Goal: Book appointment/travel/reservation

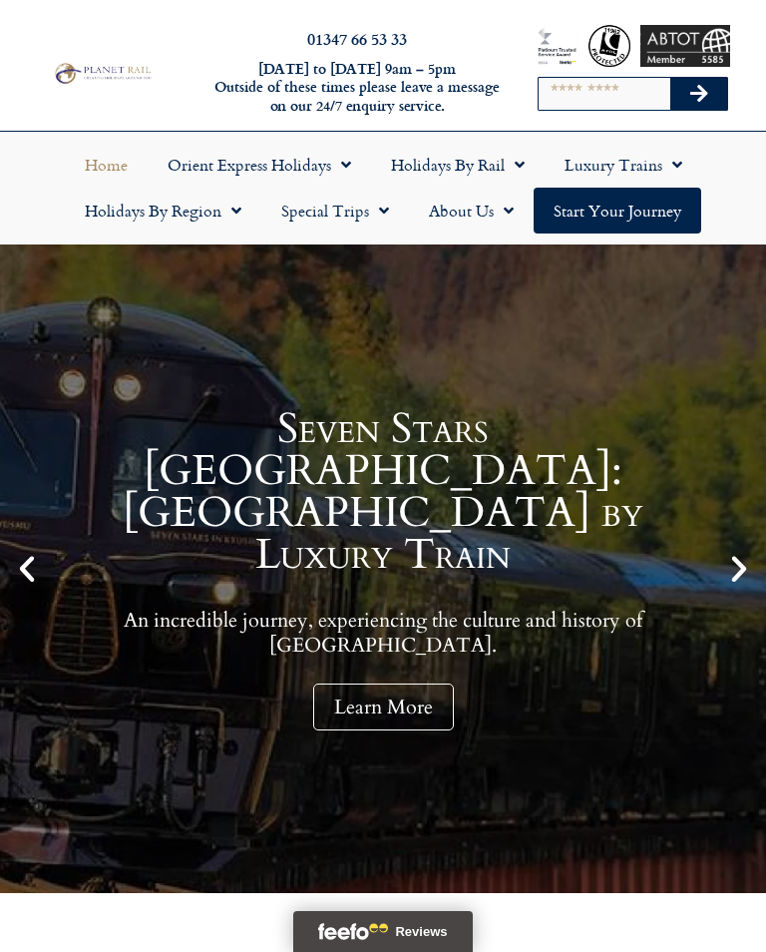
click at [525, 158] on span "Menu" at bounding box center [515, 165] width 20 height 36
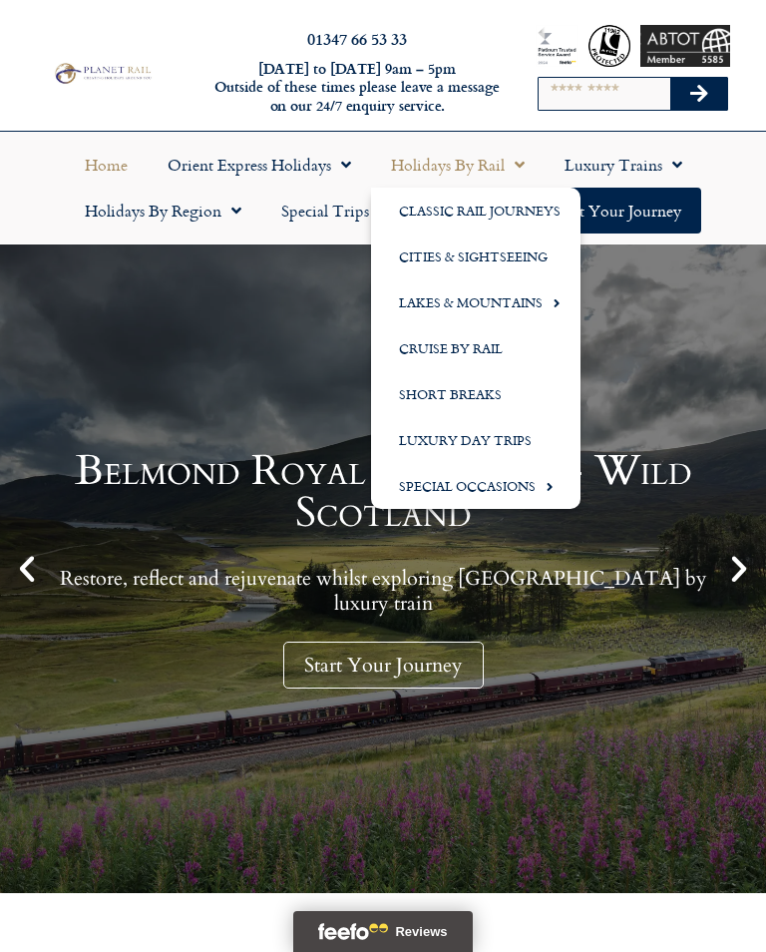
click at [533, 208] on link "Classic Rail Journeys" at bounding box center [475, 211] width 209 height 46
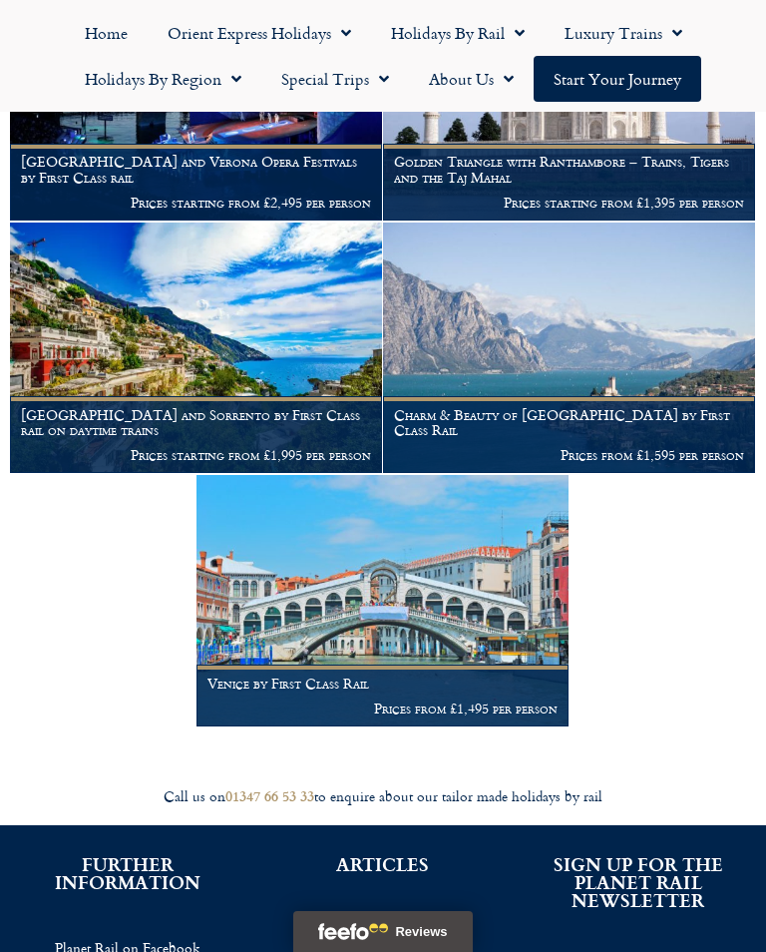
scroll to position [2282, 0]
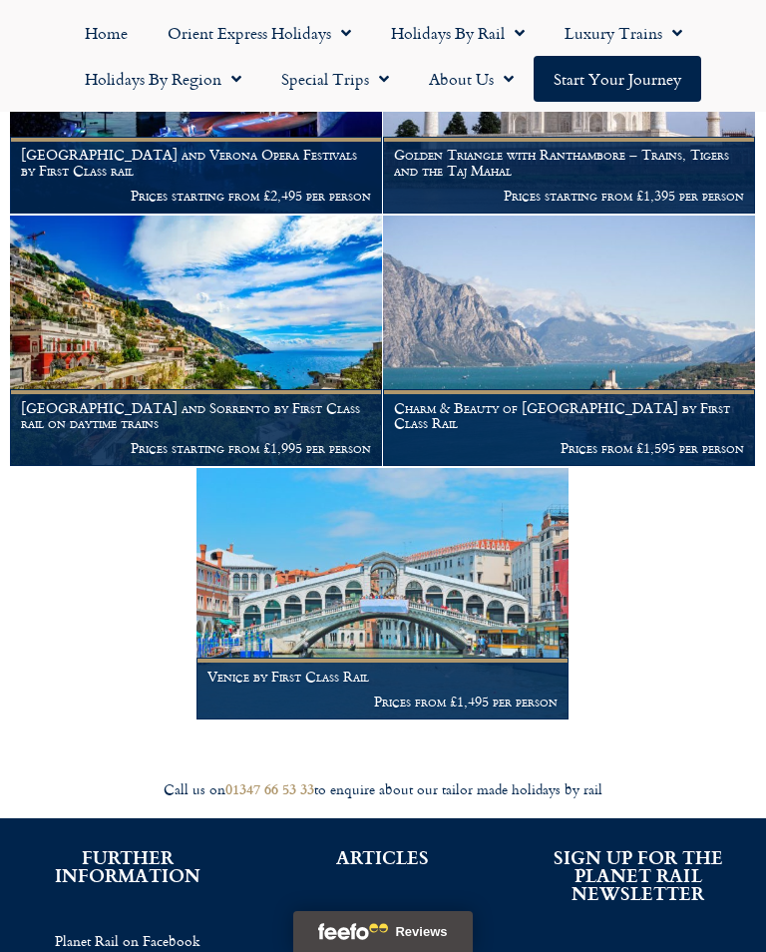
click at [376, 585] on img at bounding box center [382, 593] width 372 height 250
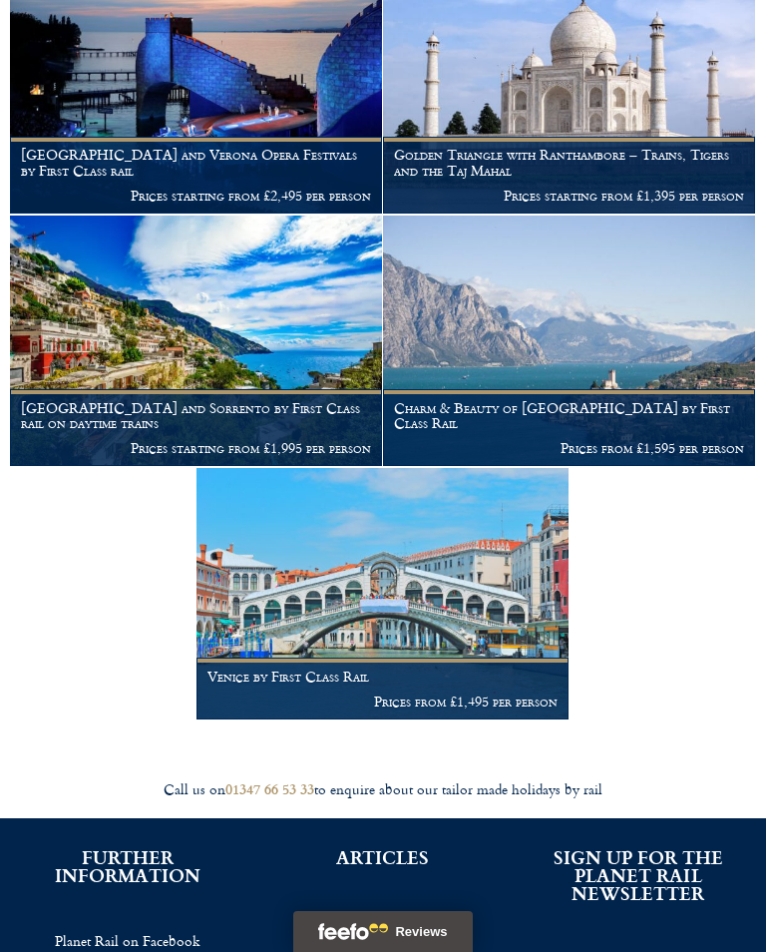
scroll to position [2313, 0]
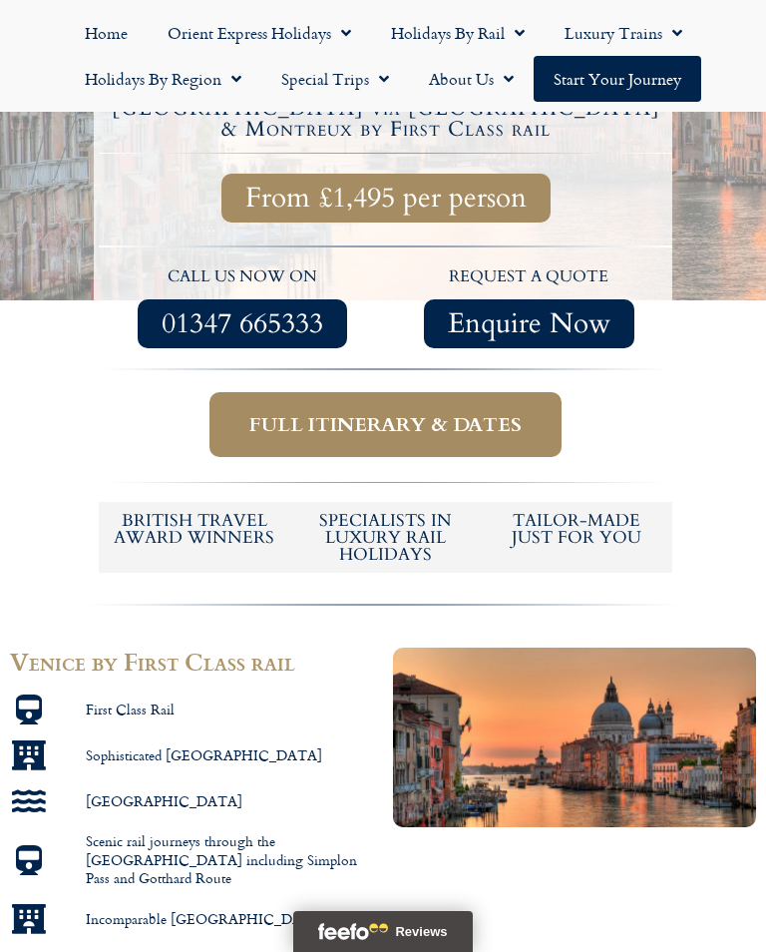
click at [459, 412] on span "Full itinerary & dates" at bounding box center [385, 424] width 272 height 25
